Goal: Find contact information: Find contact information

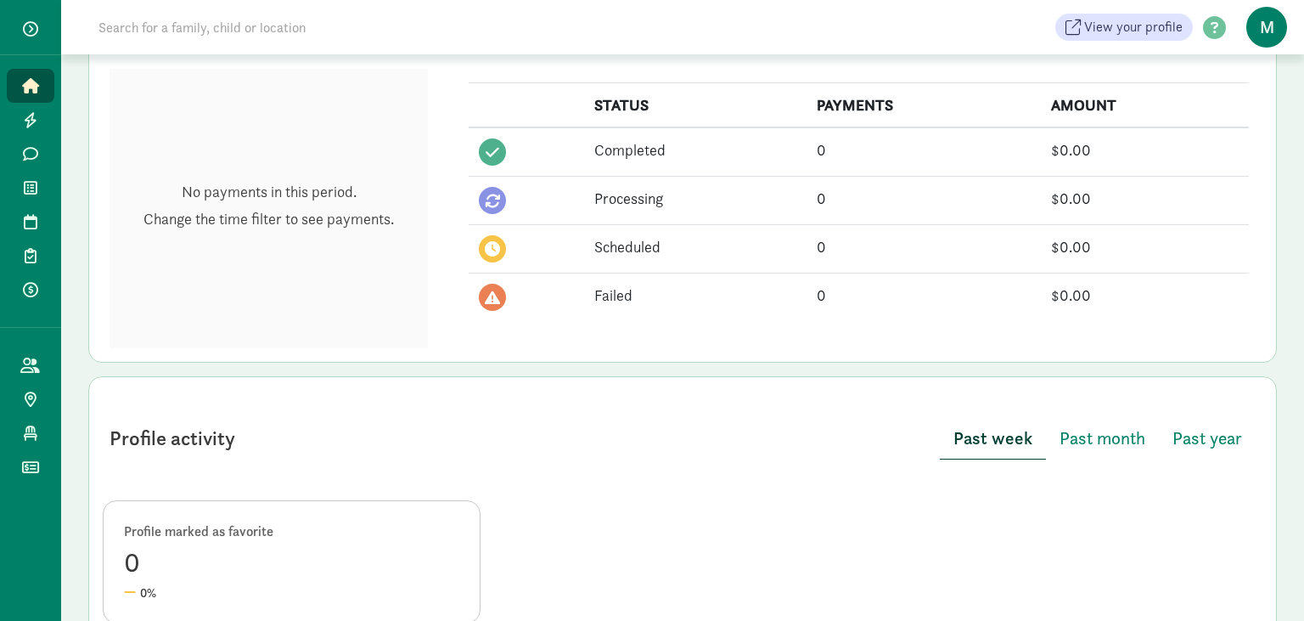
scroll to position [489, 0]
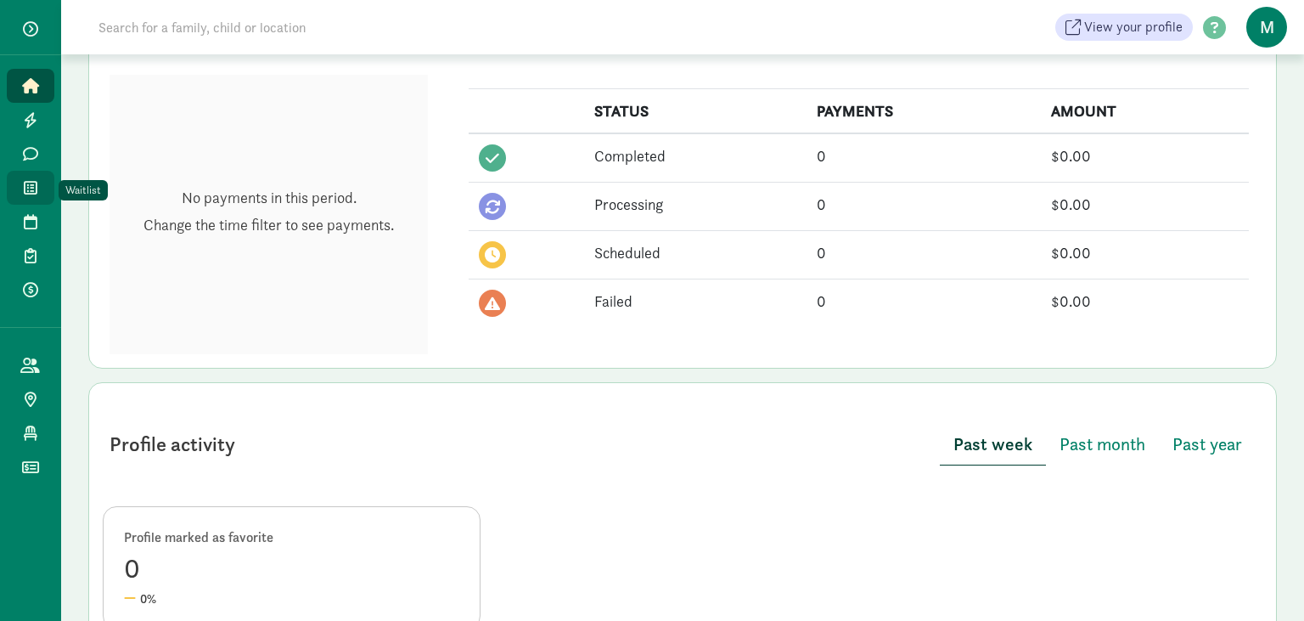
click at [44, 191] on link "Waitlist" at bounding box center [31, 188] width 48 height 34
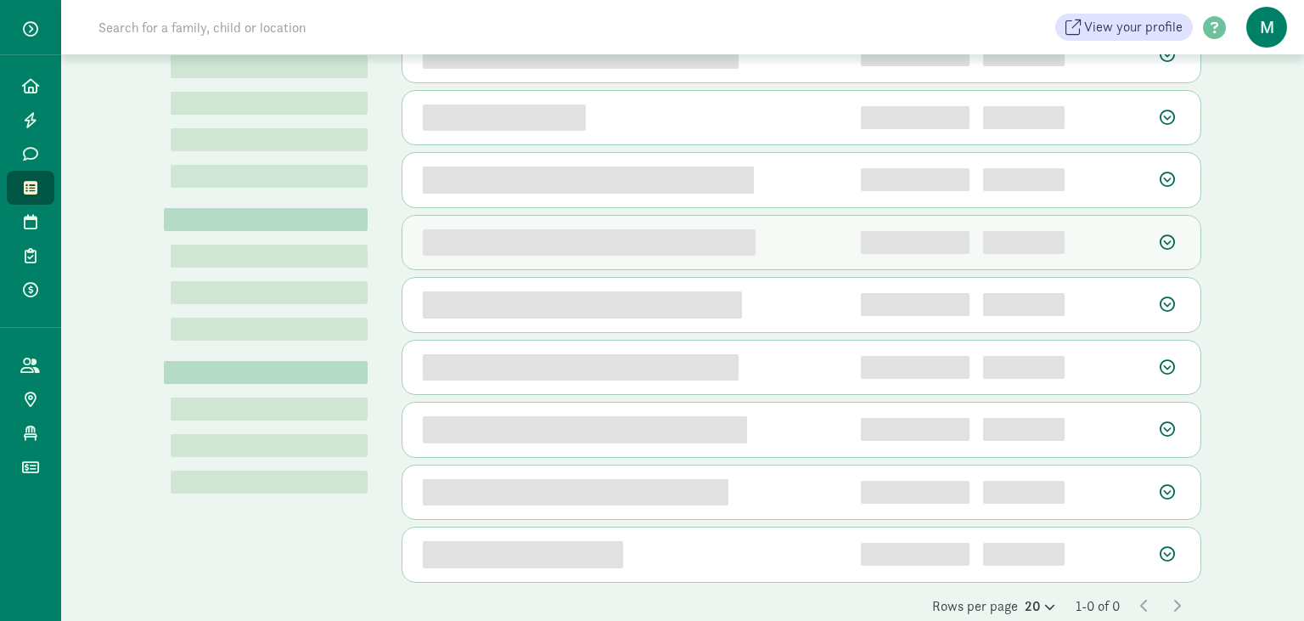
scroll to position [268, 0]
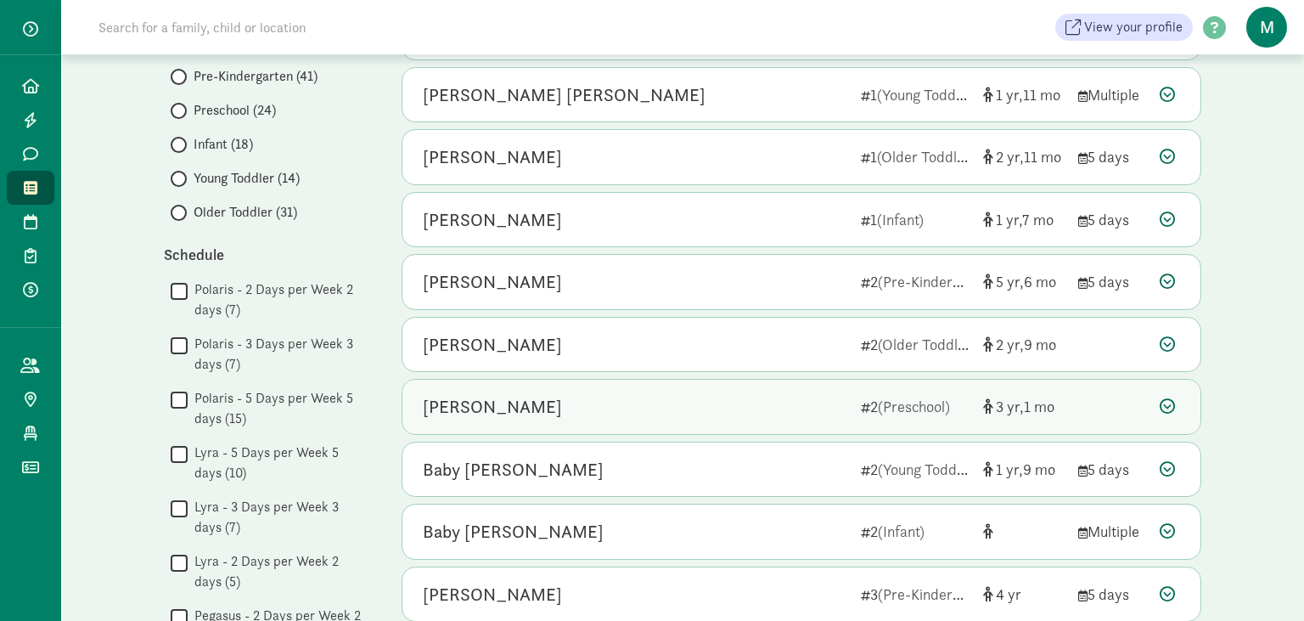
click at [1168, 398] on icon at bounding box center [1167, 405] width 15 height 15
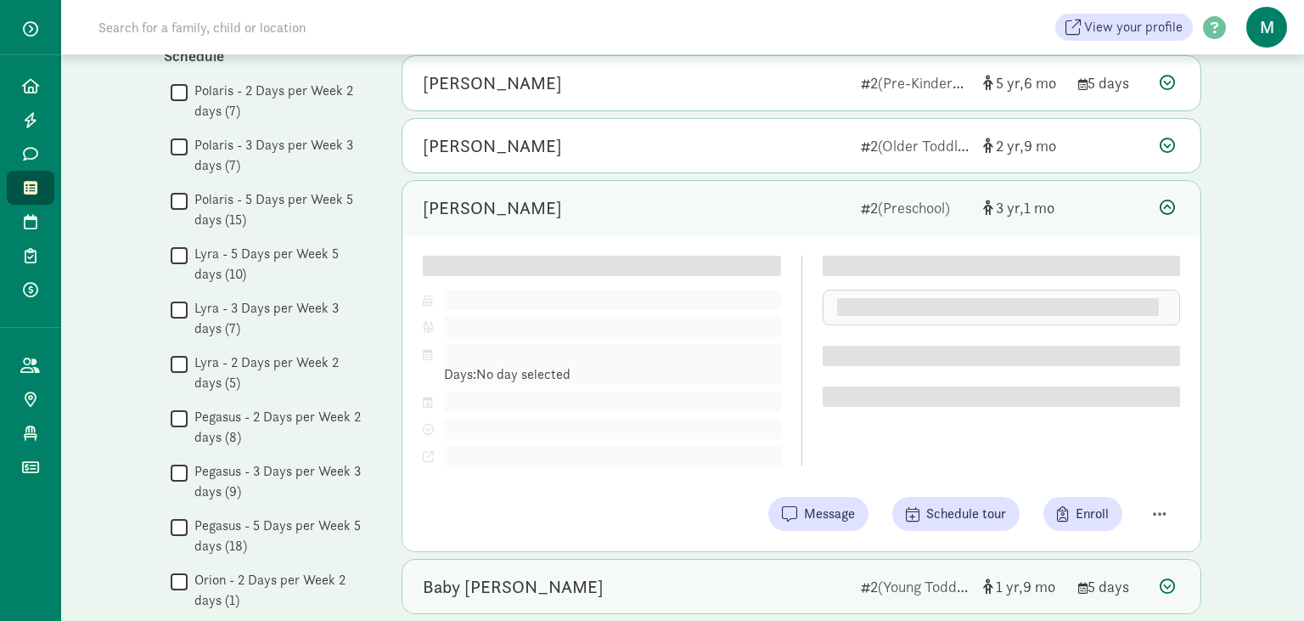
scroll to position [538, 0]
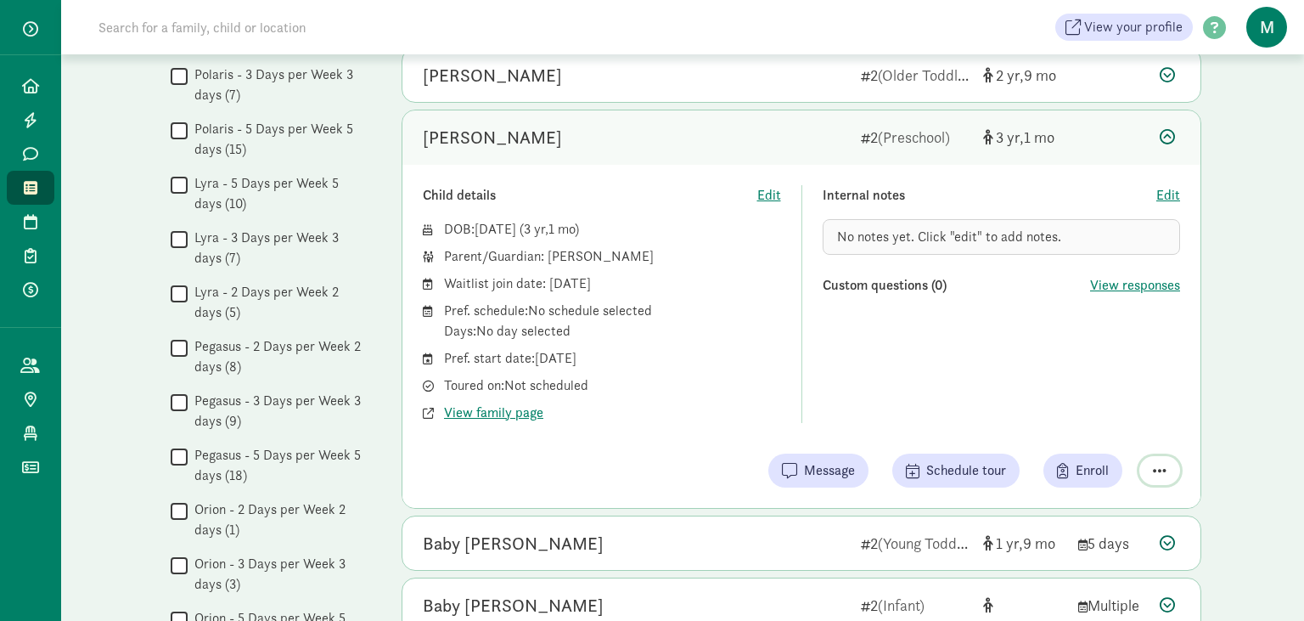
click at [1163, 464] on span "button" at bounding box center [1160, 470] width 14 height 15
click at [1113, 421] on div "Remove from list" at bounding box center [1100, 427] width 132 height 20
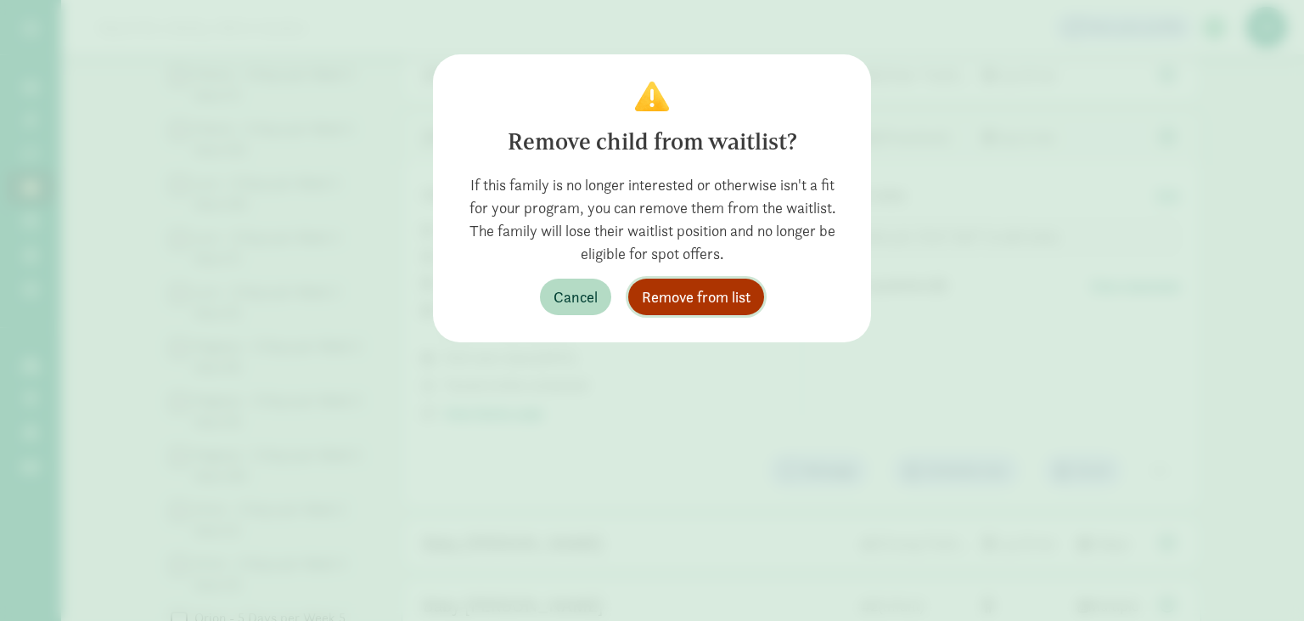
click at [669, 296] on span "Remove from list" at bounding box center [696, 296] width 109 height 23
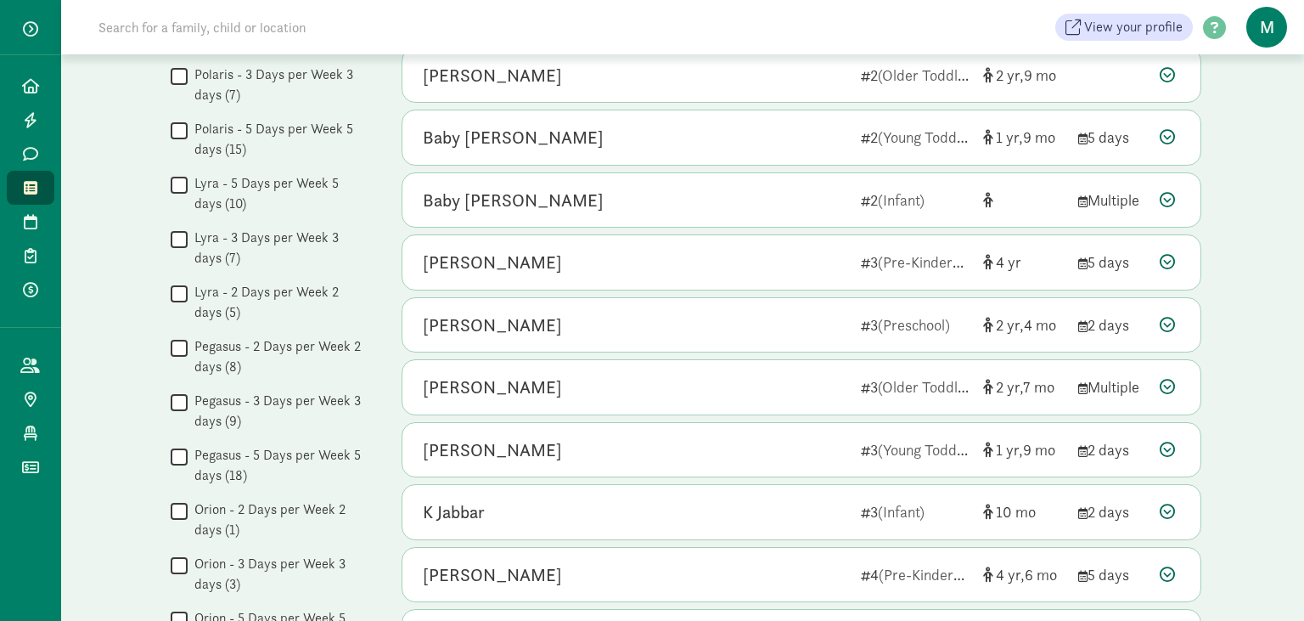
click at [147, 3] on div "View your profile HELP CENTER Welcome to the Kinside Help Center! Click the lin…" at bounding box center [682, 27] width 1243 height 54
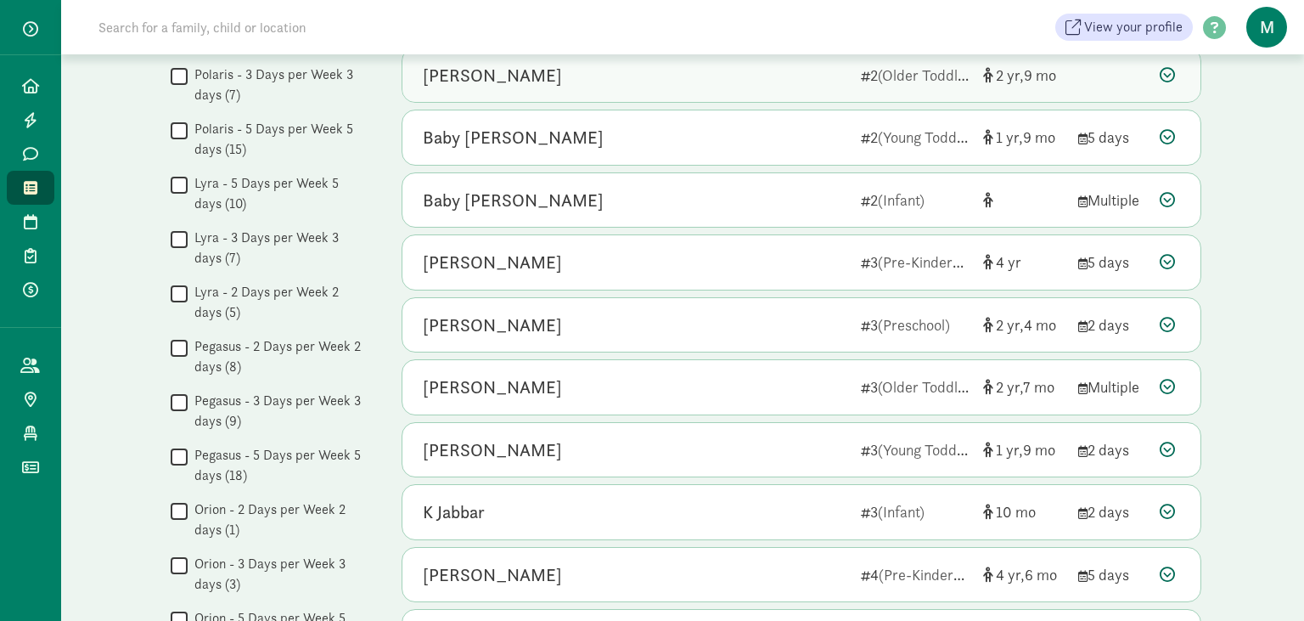
click at [460, 75] on div "[PERSON_NAME]" at bounding box center [492, 75] width 139 height 27
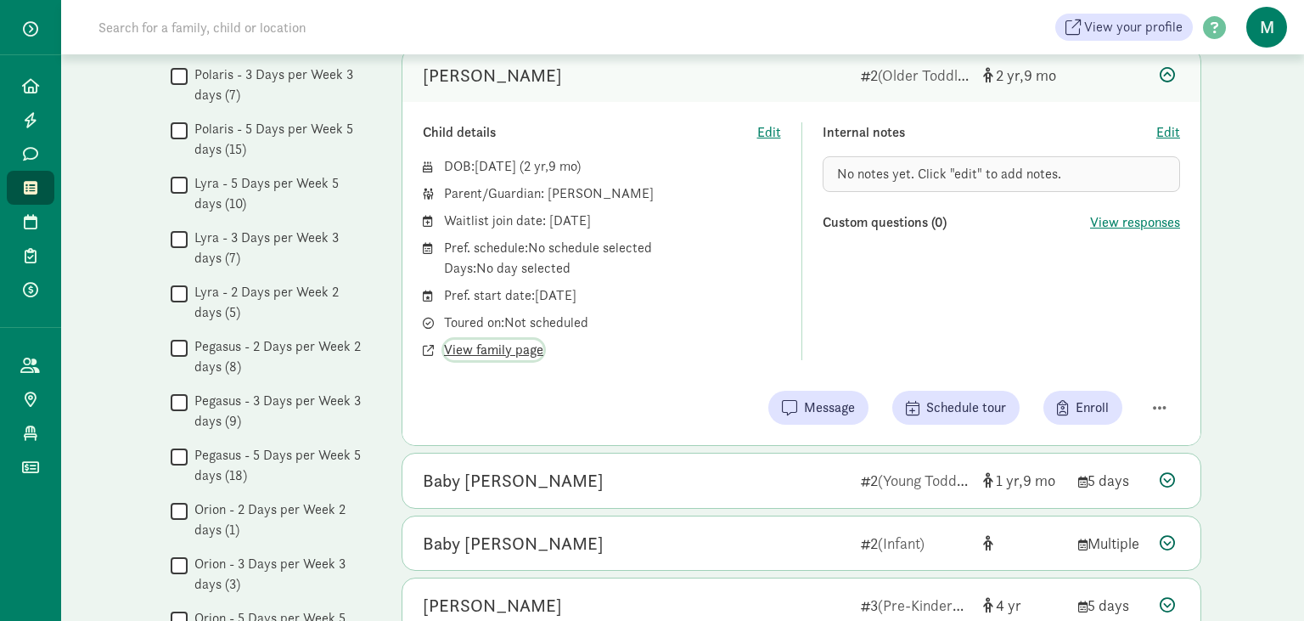
click at [499, 340] on span "View family page" at bounding box center [493, 350] width 99 height 20
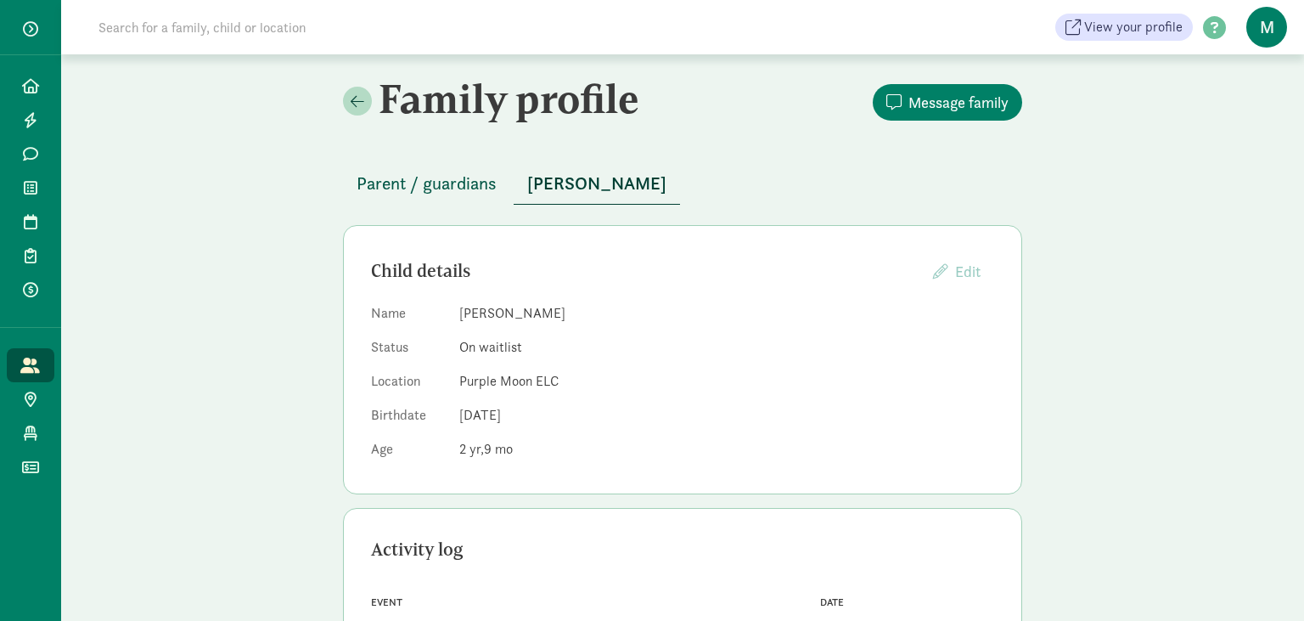
click at [409, 180] on span "Parent / guardians" at bounding box center [427, 183] width 140 height 27
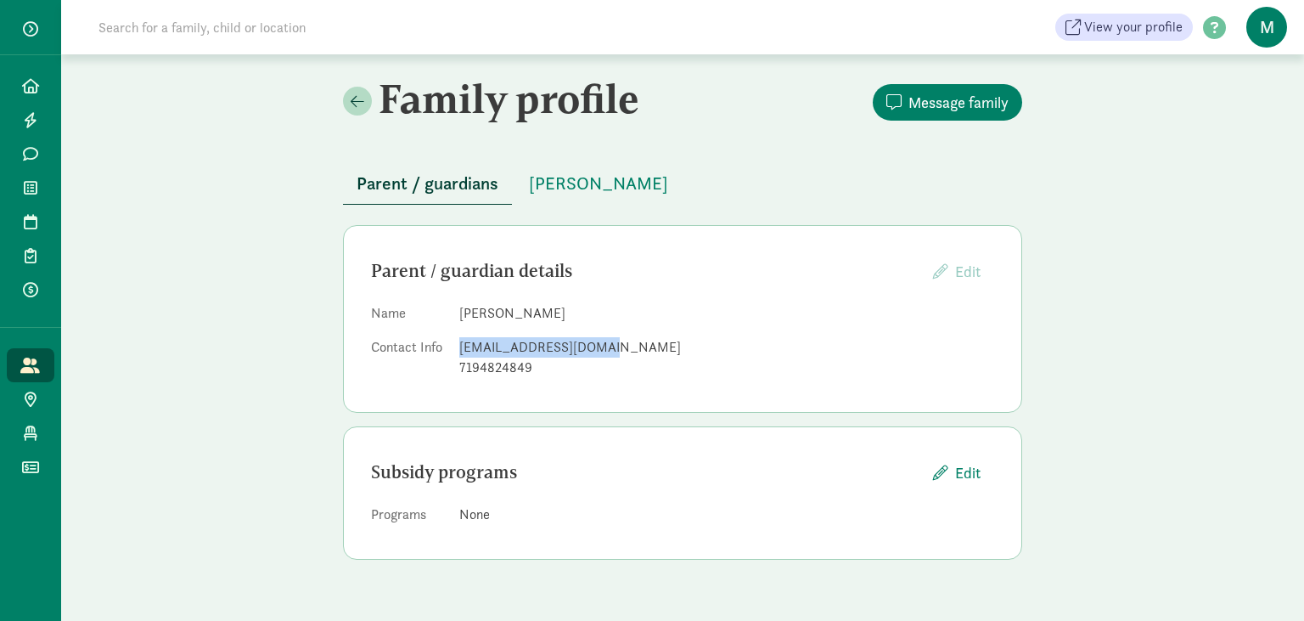
drag, startPoint x: 597, startPoint y: 346, endPoint x: 453, endPoint y: 346, distance: 144.4
click at [453, 346] on dl "Name [PERSON_NAME] Contact Info [EMAIL_ADDRESS][DOMAIN_NAME] 7194824849" at bounding box center [682, 344] width 623 height 82
copy dl "[EMAIL_ADDRESS][DOMAIN_NAME]"
